Goal: Task Accomplishment & Management: Use online tool/utility

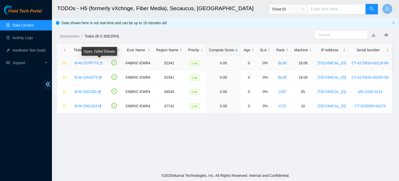
click at [100, 63] on icon "button" at bounding box center [101, 63] width 3 height 3
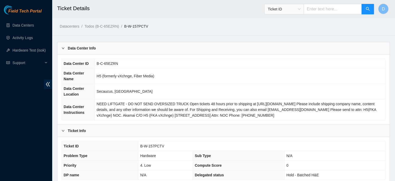
scroll to position [140, 0]
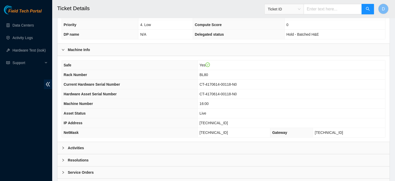
click at [169, 148] on div "Activities" at bounding box center [223, 148] width 332 height 12
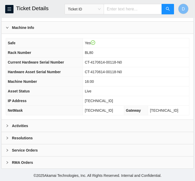
scroll to position [184, 0]
click at [59, 118] on div "Safe Yes Rack Number BL80 Current Hardware Serial Number CT-4170614-00118-N0 Ha…" at bounding box center [98, 77] width 192 height 86
click at [54, 122] on div "Activities" at bounding box center [98, 126] width 192 height 12
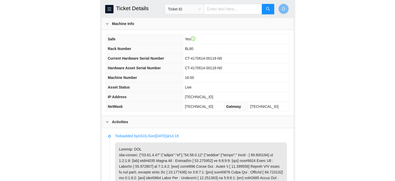
scroll to position [184, 0]
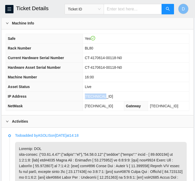
drag, startPoint x: 95, startPoint y: 100, endPoint x: 114, endPoint y: 103, distance: 20.0
click at [114, 101] on td "23.15.6.18" at bounding box center [136, 97] width 107 height 10
copy span "23.15.6.18"
drag, startPoint x: 95, startPoint y: 111, endPoint x: 122, endPoint y: 109, distance: 27.1
click at [122, 109] on td "255.255.255.192" at bounding box center [103, 106] width 41 height 10
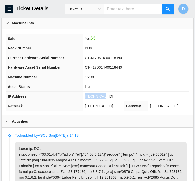
copy span "255.255.255.192"
drag, startPoint x: 95, startPoint y: 82, endPoint x: 108, endPoint y: 82, distance: 12.7
click at [108, 82] on td "16:00" at bounding box center [136, 77] width 107 height 10
copy span "16:00"
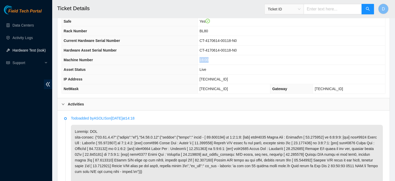
click at [30, 50] on link "Hardware Test (isok)" at bounding box center [28, 50] width 33 height 4
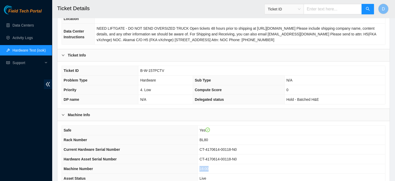
scroll to position [75, 0]
drag, startPoint x: 141, startPoint y: 69, endPoint x: 166, endPoint y: 69, distance: 25.5
click at [166, 69] on td "B-W-157PCTV" at bounding box center [261, 71] width 247 height 10
copy span "B-W-157PCTV"
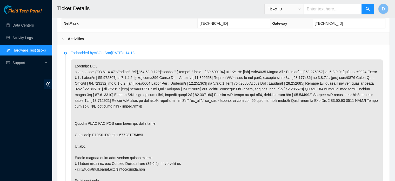
scroll to position [266, 0]
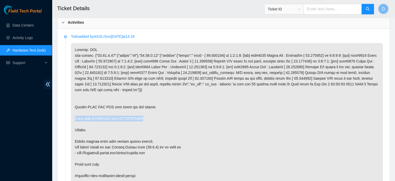
drag, startPoint x: 73, startPoint y: 116, endPoint x: 147, endPoint y: 115, distance: 74.1
click at [147, 115] on p at bounding box center [227, 112] width 312 height 139
copy p "Swap disk A01B09AD with 21182EC6241E"
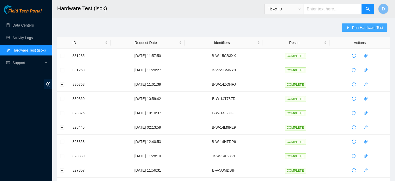
click at [368, 26] on span "Run Hardware Test" at bounding box center [367, 28] width 31 height 6
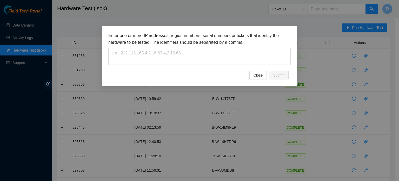
click at [151, 40] on h3 "Enter one or more IP addresses, region numbers, serial numbers or tickets that …" at bounding box center [199, 38] width 182 height 13
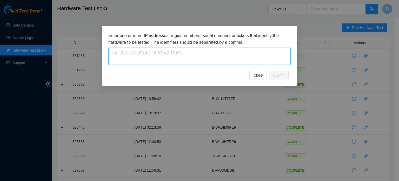
click at [134, 49] on textarea at bounding box center [199, 56] width 182 height 17
paste textarea "B-W-157PCTV"
type textarea "B-W-157PCTV"
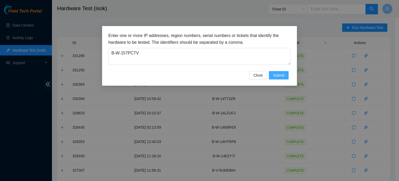
click at [283, 73] on span "Submit" at bounding box center [278, 75] width 11 height 6
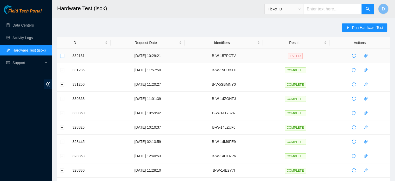
click at [63, 55] on button "Expand row" at bounding box center [62, 56] width 4 height 4
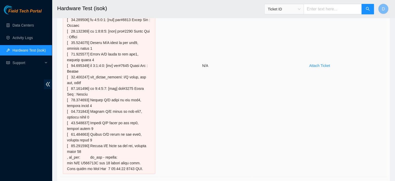
scroll to position [145, 0]
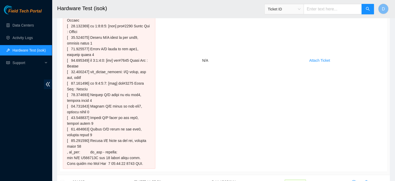
drag, startPoint x: 145, startPoint y: 165, endPoint x: 53, endPoint y: 24, distance: 168.3
click at [53, 24] on main "Hardware Test (isok) Ticket ID D Run Hardware Test ID Request Date Identifiers …" at bounding box center [223, 161] width 343 height 613
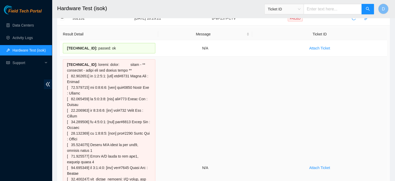
scroll to position [33, 0]
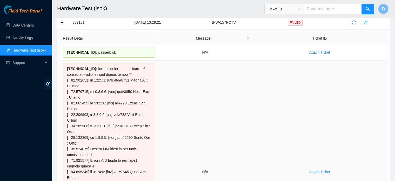
click at [63, 64] on div "23.15.6.18 :" at bounding box center [109, 171] width 93 height 216
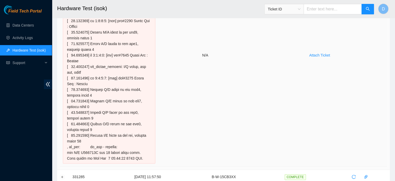
scroll to position [95, 0]
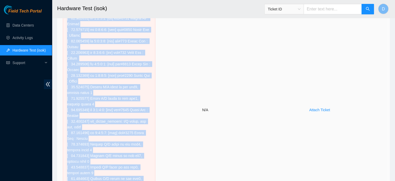
drag, startPoint x: 64, startPoint y: 68, endPoint x: 162, endPoint y: 149, distance: 127.2
click at [162, 149] on tr "23.15.6.18 : N/A Attach Ticket" at bounding box center [223, 110] width 327 height 222
copy div "23.15.6.18 : failed: dmesg: dmesg - ** truncated - error may not appear below *…"
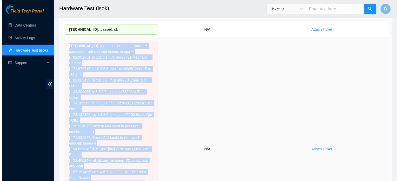
scroll to position [107, 0]
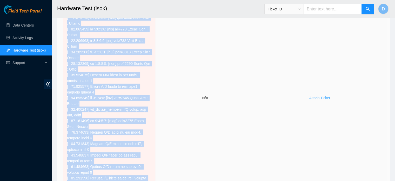
click at [317, 98] on span "Attach Ticket" at bounding box center [320, 98] width 21 height 6
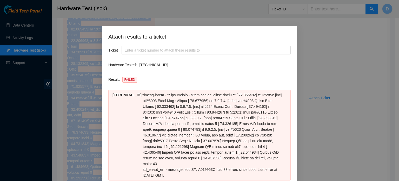
scroll to position [41, 0]
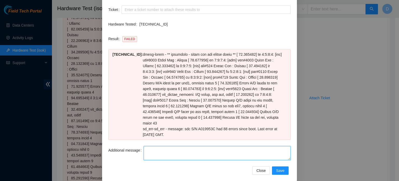
click at [147, 147] on textarea "Additional message" at bounding box center [217, 153] width 147 height 14
paste textarea "-Safely powered down machine -Power on/rebooted machine -Rescued server with ve…"
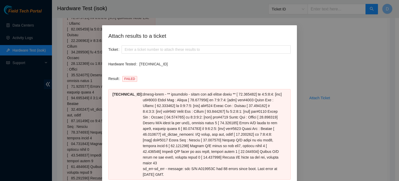
scroll to position [0, 0]
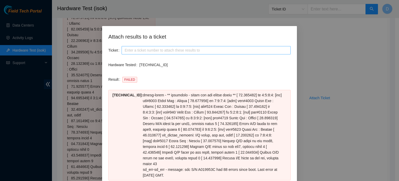
type textarea "-Safely powered down machine -Power on/rebooted machine -Rescued server with ve…"
click at [134, 52] on input "Ticket" at bounding box center [206, 50] width 169 height 8
paste input "B-W-157PCTV"
type input "B-W-157PCTV"
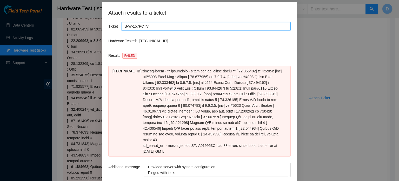
scroll to position [41, 0]
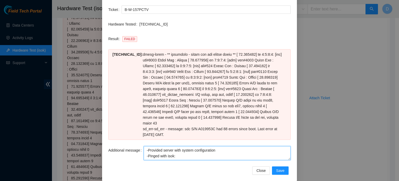
click at [177, 150] on textarea "-Safely powered down machine -Power on/rebooted machine -Rescued server with ve…" at bounding box center [217, 153] width 147 height 14
click at [178, 146] on textarea "-Safely powered down machine -Power on/rebooted machine -Rescued server with ve…" at bounding box center [217, 153] width 147 height 14
paste textarea "A01B09AD"
drag, startPoint x: 177, startPoint y: 151, endPoint x: 91, endPoint y: 149, distance: 86.3
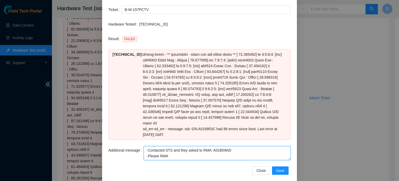
click at [102, 150] on div "Attach results to a ticket Ticket B-W-157PCTV Hardware Tested 23.15.6.18 Result…" at bounding box center [199, 82] width 195 height 195
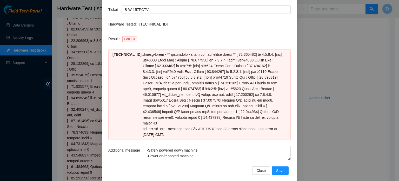
click at [202, 139] on div "Result FAILED 23.15.6.18 : dmesg - sd_err - sd_err - message: sdc S/N A019953C …" at bounding box center [199, 90] width 182 height 111
click at [202, 146] on textarea "-Safely powered down machine -Power on/rebooted machine -Rescued server with ve…" at bounding box center [217, 153] width 147 height 14
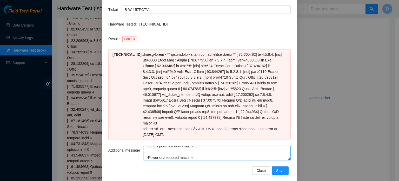
paste textarea "Swap disk A01B09AD with 21182EC6241E"
click at [154, 146] on textarea "-Safely powered down machine -Swap disk A01B09AD with 21182EC6241E -Power on/re…" at bounding box center [217, 153] width 147 height 14
click at [155, 146] on textarea "-Safely powered down machine -Swap disk A01B09AD with 21182EC6241E -Power on/re…" at bounding box center [217, 153] width 147 height 14
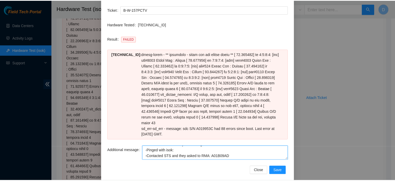
scroll to position [29, 0]
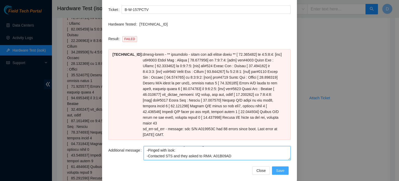
type textarea "-Safely powered down machine -Swapped disk A01B09AD with 21182EC6241E -Power on…"
click at [274, 166] on button "Save" at bounding box center [280, 170] width 17 height 8
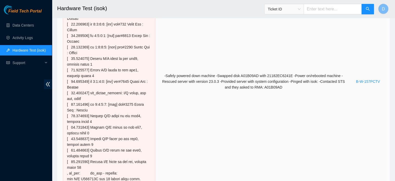
scroll to position [0, 0]
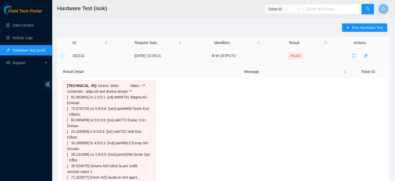
click at [61, 56] on button "Collapse row" at bounding box center [62, 56] width 4 height 4
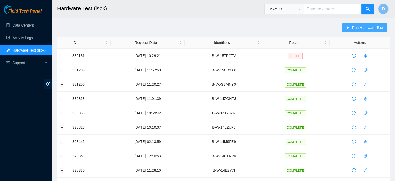
click at [351, 28] on button "Run Hardware Test" at bounding box center [364, 27] width 45 height 8
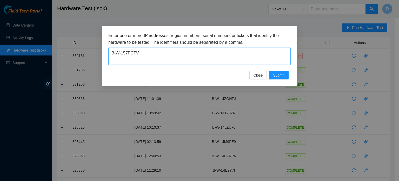
drag, startPoint x: 159, startPoint y: 60, endPoint x: 49, endPoint y: 57, distance: 110.5
click at [49, 57] on div "Enter one or more IP addresses, region numbers, serial numbers or tickets that …" at bounding box center [199, 90] width 399 height 181
paste textarea "GIDT5"
type textarea "B-W-15GIDT5"
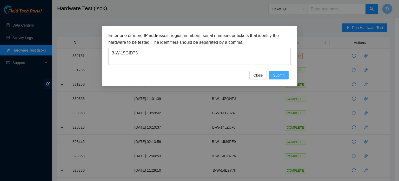
click at [279, 75] on span "Submit" at bounding box center [278, 75] width 11 height 6
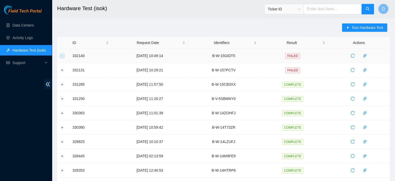
click at [62, 57] on button "Expand row" at bounding box center [62, 56] width 4 height 4
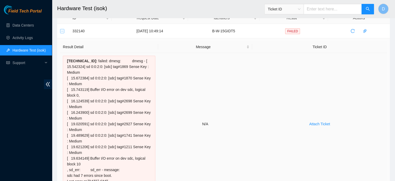
scroll to position [24, 0]
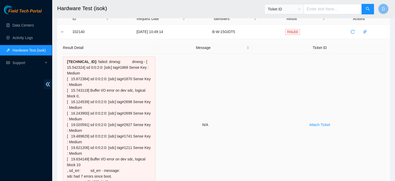
click at [245, 96] on td "N/A" at bounding box center [205, 125] width 94 height 142
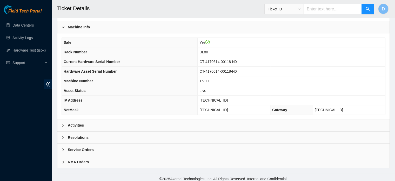
scroll to position [165, 0]
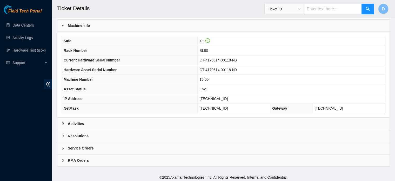
click at [81, 134] on b "Resolutions" at bounding box center [78, 136] width 21 height 6
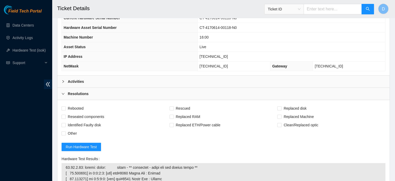
scroll to position [269, 0]
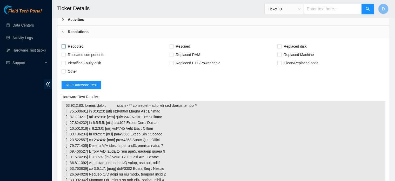
click at [73, 42] on span "Rebooted" at bounding box center [76, 46] width 20 height 8
click at [65, 44] on input "Rebooted" at bounding box center [64, 46] width 4 height 4
checkbox input "true"
click at [178, 46] on span "Rescued" at bounding box center [183, 46] width 18 height 8
click at [173, 46] on input "Rescued" at bounding box center [172, 46] width 4 height 4
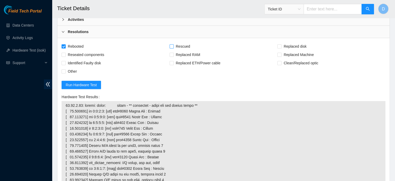
checkbox input "true"
click at [71, 69] on span "Other" at bounding box center [72, 71] width 13 height 8
click at [65, 69] on input "Other" at bounding box center [64, 71] width 4 height 4
checkbox input "true"
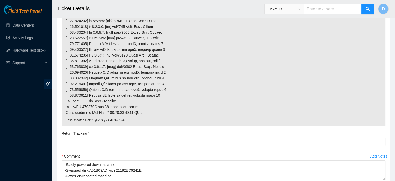
scroll to position [436, 0]
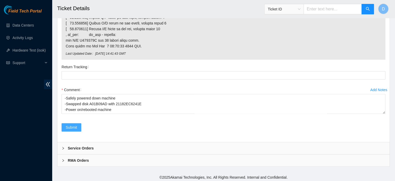
click at [68, 126] on span "Submit" at bounding box center [71, 127] width 11 height 6
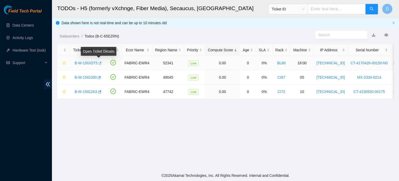
click at [99, 61] on icon "button" at bounding box center [100, 63] width 4 height 4
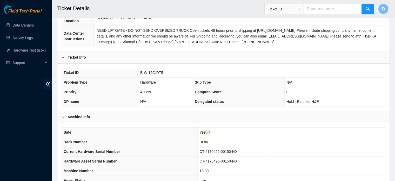
scroll to position [156, 0]
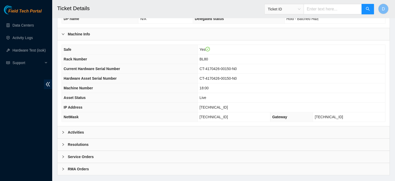
click at [96, 131] on div "Activities" at bounding box center [223, 132] width 332 height 12
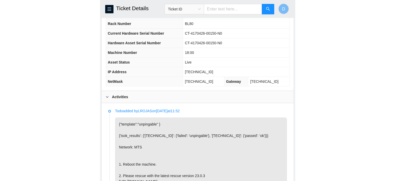
scroll to position [186, 0]
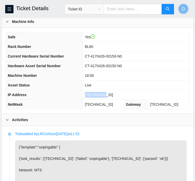
drag, startPoint x: 95, startPoint y: 99, endPoint x: 112, endPoint y: 100, distance: 16.9
click at [112, 100] on td "[TECHNICAL_ID]" at bounding box center [136, 95] width 107 height 10
copy span "[TECHNICAL_ID]"
drag, startPoint x: 95, startPoint y: 109, endPoint x: 126, endPoint y: 106, distance: 30.5
click at [124, 106] on td "[TECHNICAL_ID]" at bounding box center [103, 105] width 41 height 10
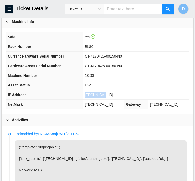
copy span "[TECHNICAL_ID]"
drag, startPoint x: 95, startPoint y: 79, endPoint x: 111, endPoint y: 80, distance: 15.7
click at [111, 80] on td "18:00" at bounding box center [136, 76] width 107 height 10
copy span "18:00"
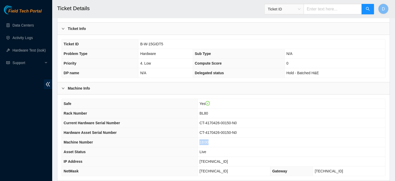
scroll to position [101, 0]
drag, startPoint x: 141, startPoint y: 44, endPoint x: 162, endPoint y: 47, distance: 21.2
click at [162, 47] on td "B-W-15GIDT5" at bounding box center [261, 45] width 247 height 10
copy span "B-W-15GIDT5"
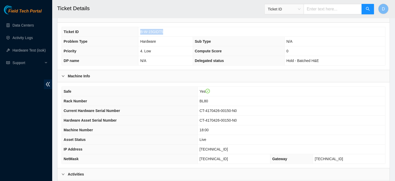
scroll to position [116, 0]
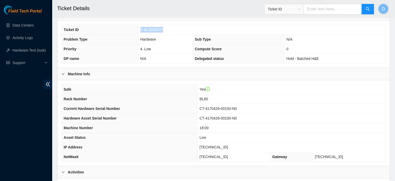
copy span "B-W-15GIDT5"
